Goal: Find specific page/section: Find specific page/section

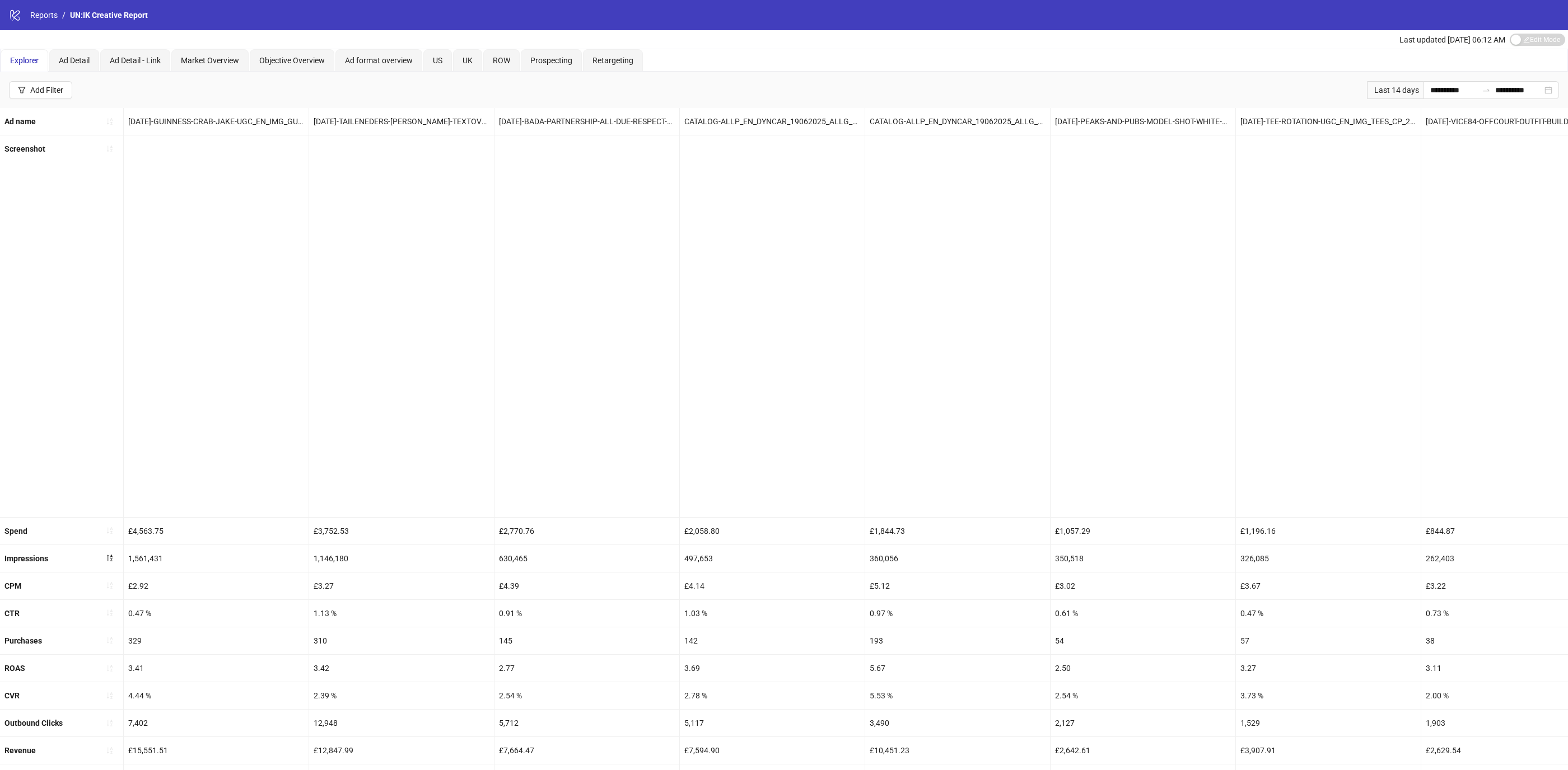
scroll to position [0, 2254]
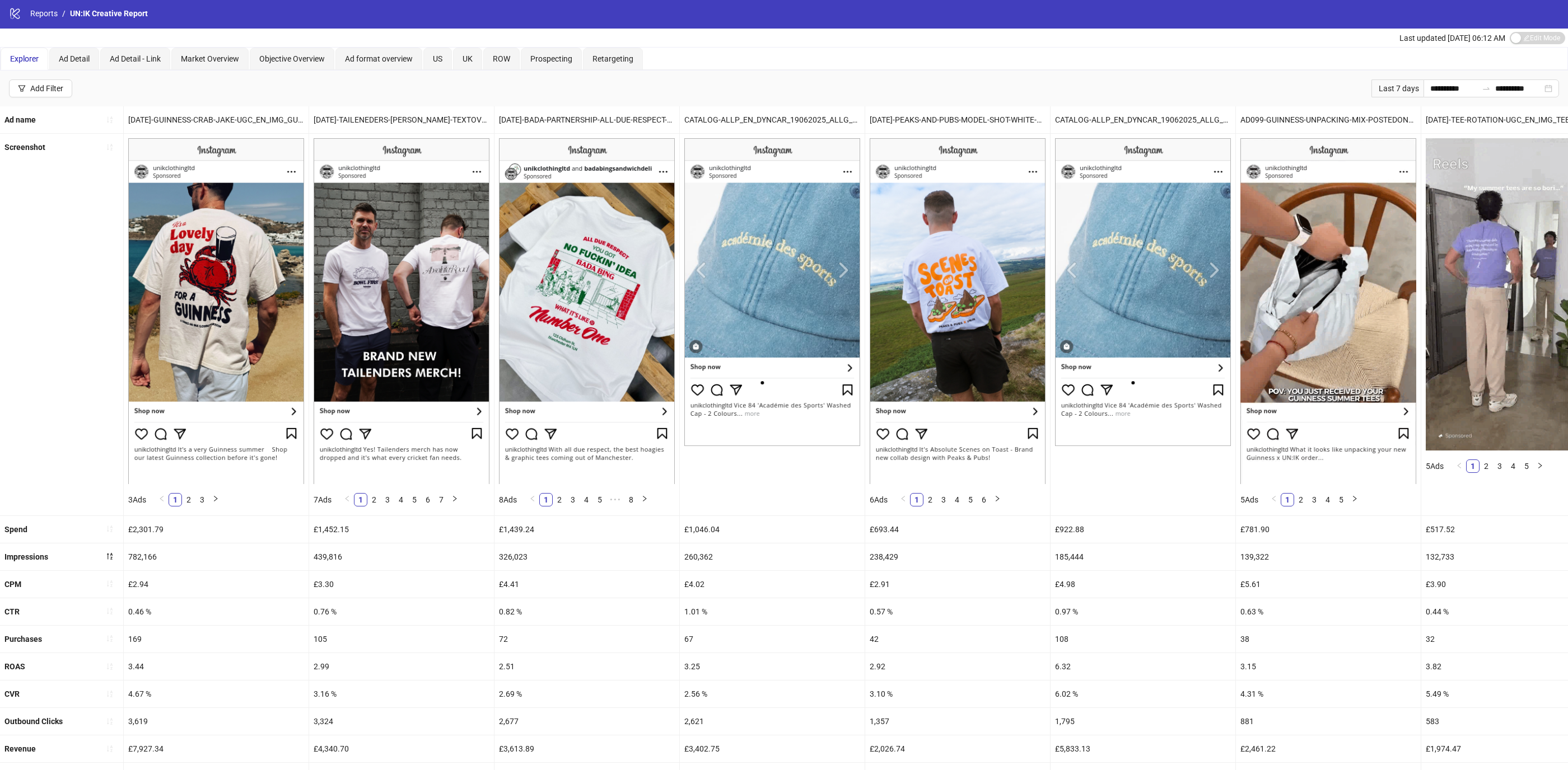
scroll to position [146, 0]
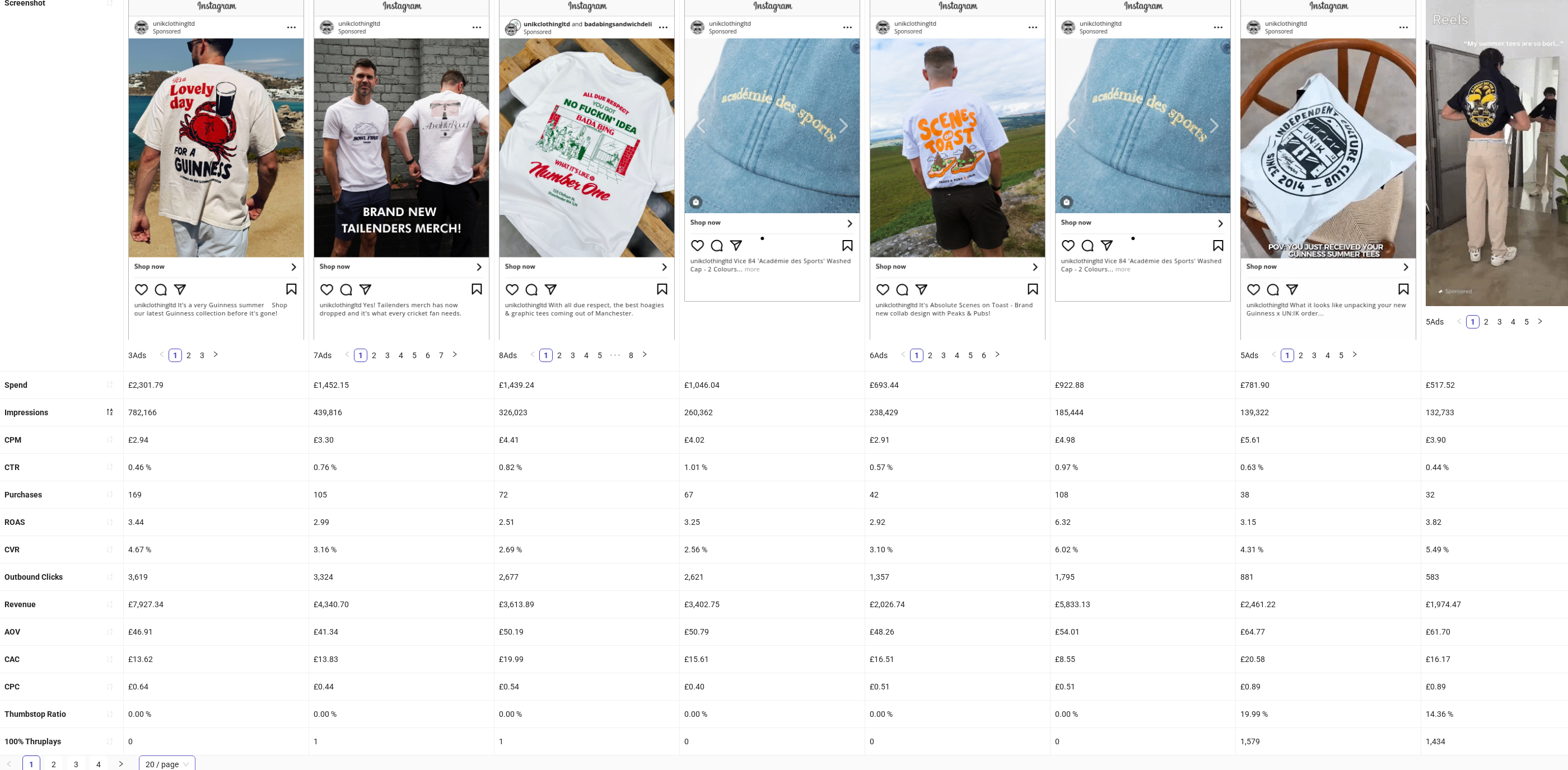
click at [186, 761] on span "20 / page" at bounding box center [167, 764] width 43 height 17
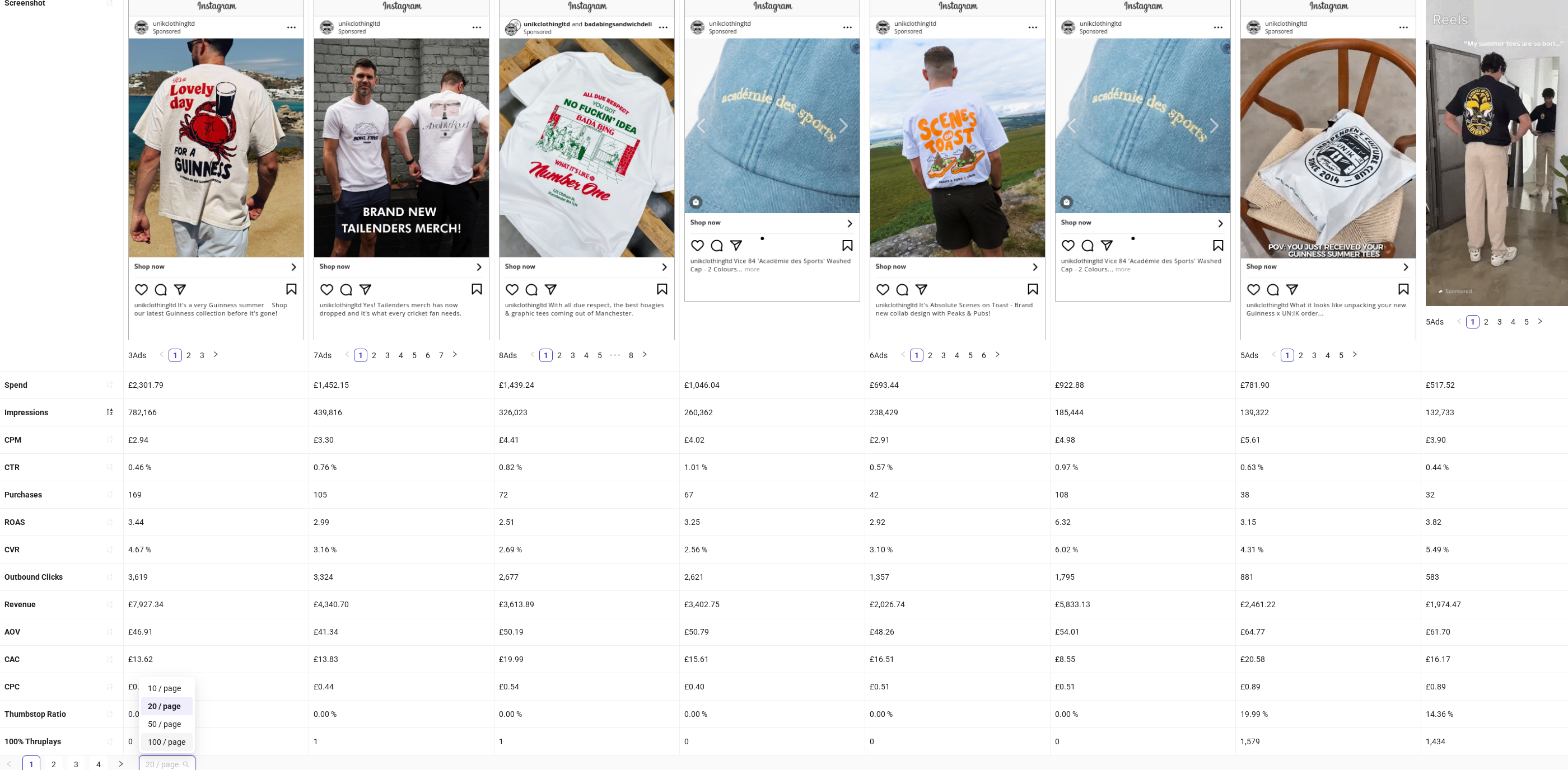
click at [177, 744] on div "100 / page" at bounding box center [167, 742] width 38 height 12
click at [395, 602] on div "£4,340.70" at bounding box center [402, 604] width 185 height 27
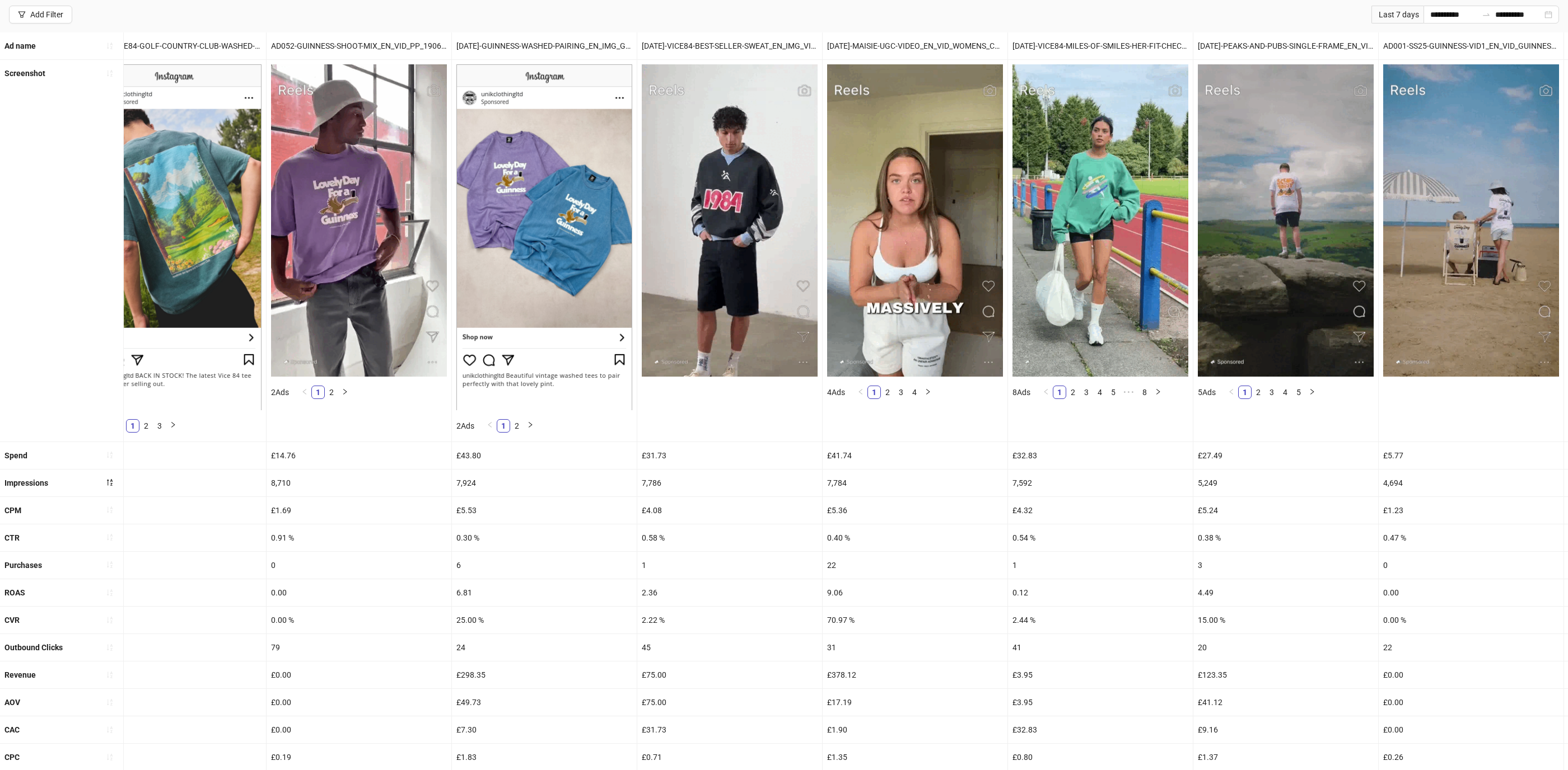
scroll to position [0, 0]
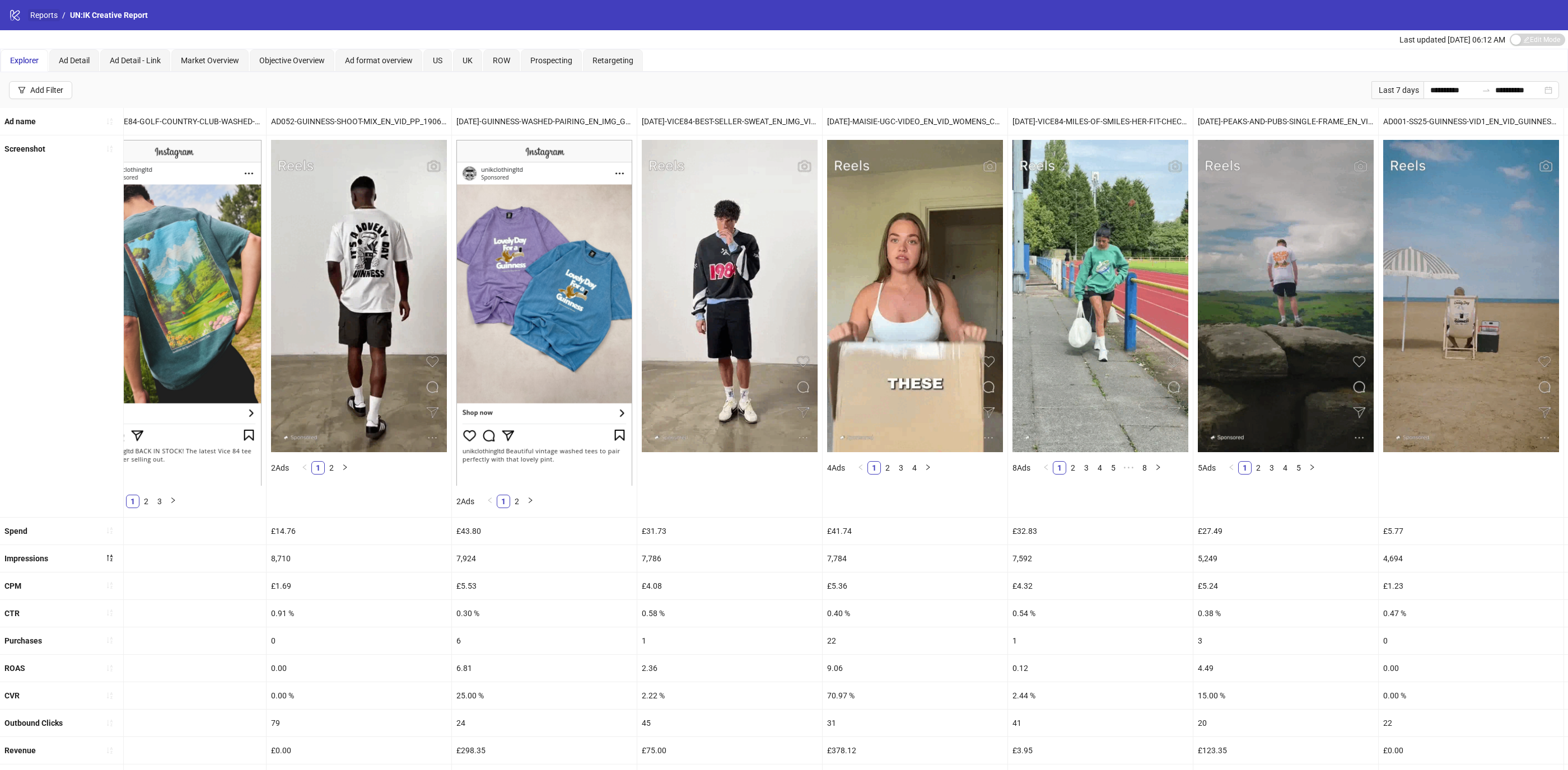
click at [51, 13] on link "Reports" at bounding box center [44, 15] width 32 height 12
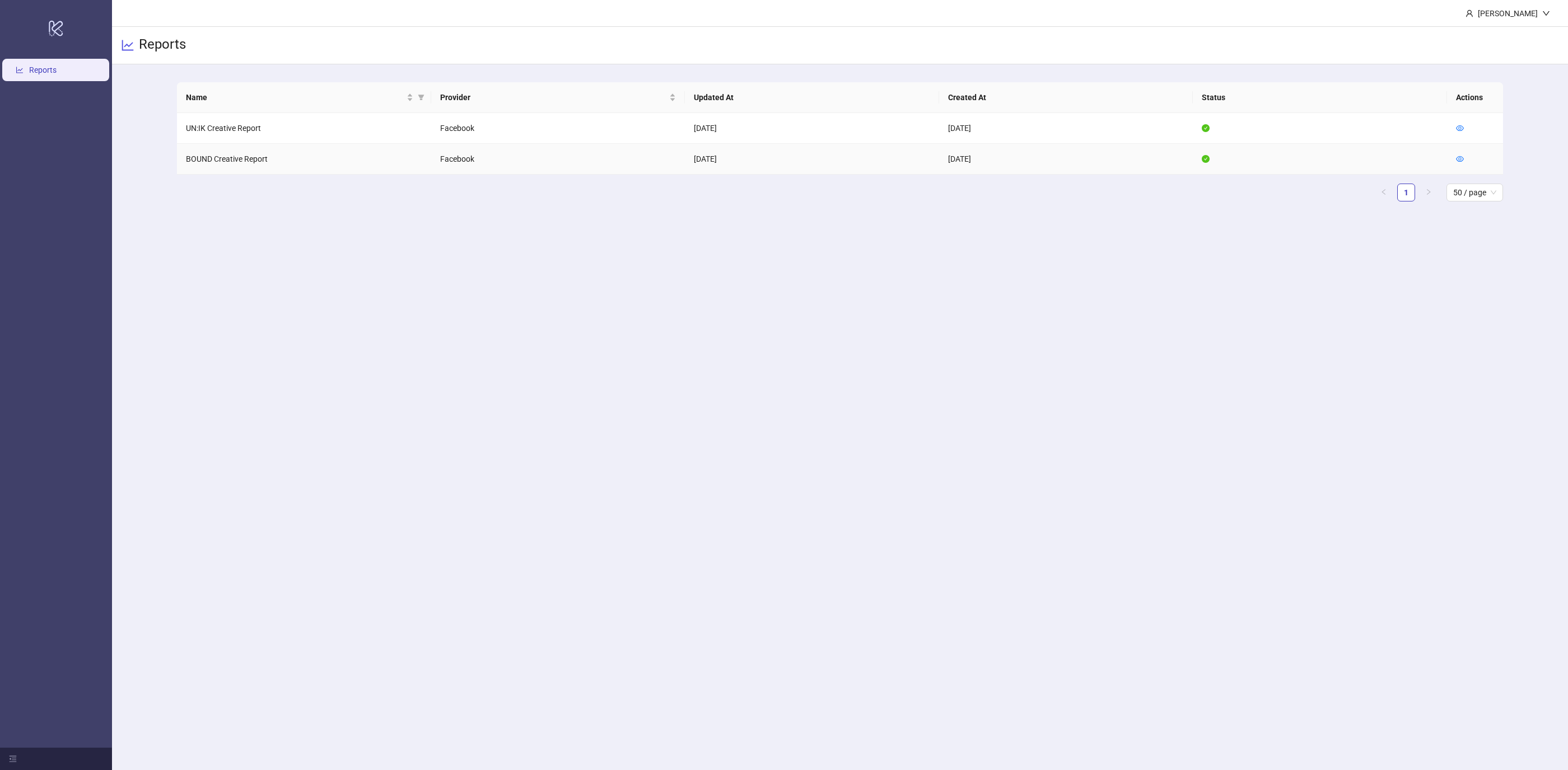
click at [1453, 156] on td at bounding box center [1475, 159] width 56 height 31
click at [1456, 156] on icon "eye" at bounding box center [1460, 159] width 8 height 8
